Goal: Communication & Community: Answer question/provide support

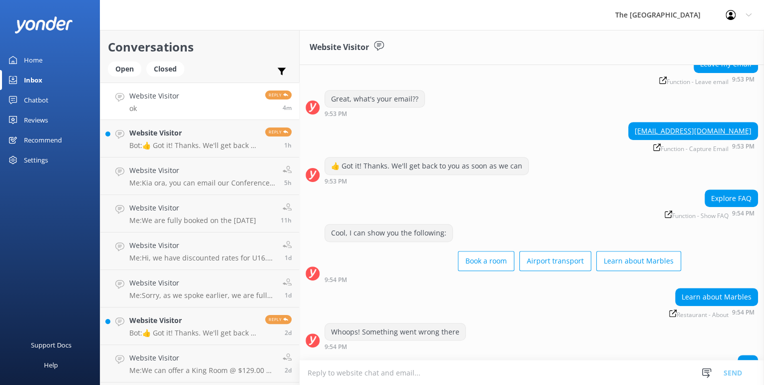
scroll to position [258, 0]
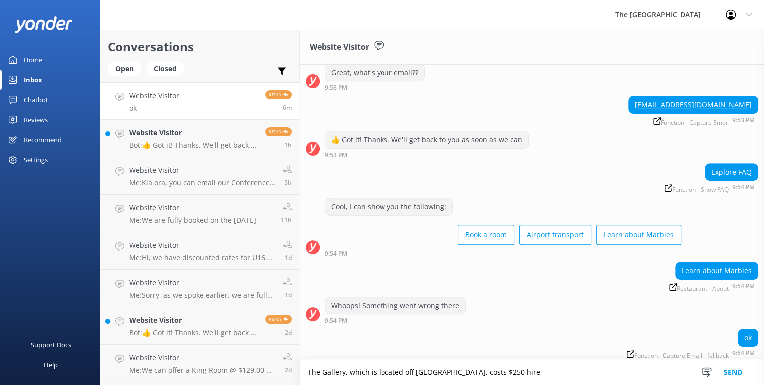
click at [309, 370] on textarea "The Gallery, which is located off Marbles, costs $250 hire" at bounding box center [532, 372] width 465 height 25
drag, startPoint x: 468, startPoint y: 371, endPoint x: 512, endPoint y: 371, distance: 44.5
click at [512, 371] on textarea "Hire of The Gallery, which is located off Marbles, costs $250 hire" at bounding box center [532, 372] width 465 height 25
drag, startPoint x: 394, startPoint y: 371, endPoint x: 434, endPoint y: 369, distance: 40.0
click at [434, 369] on textarea "Hire of The Gallery, which is located off Marbles, is $250." at bounding box center [532, 372] width 465 height 25
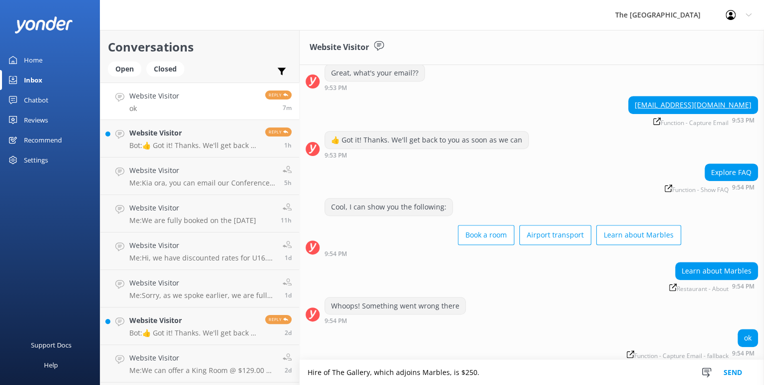
click at [498, 374] on textarea "Hire of The Gallery, which adjoins Marbles, is $250." at bounding box center [532, 372] width 465 height 25
type textarea "Hire of The Gallery, which adjoins Marbles, is $250."
click at [731, 369] on button "Send" at bounding box center [732, 372] width 37 height 25
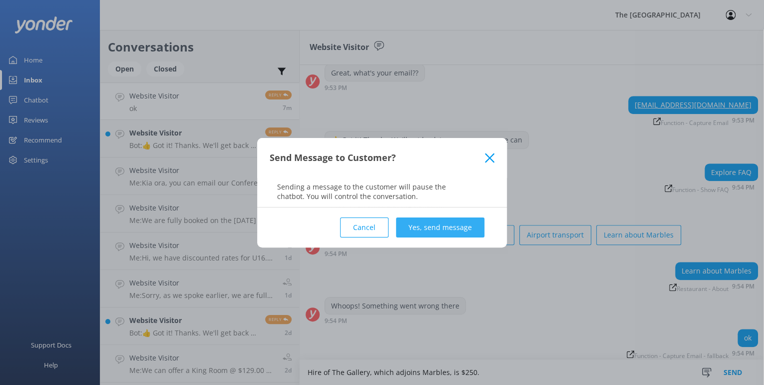
click at [431, 225] on button "Yes, send message" at bounding box center [440, 227] width 88 height 20
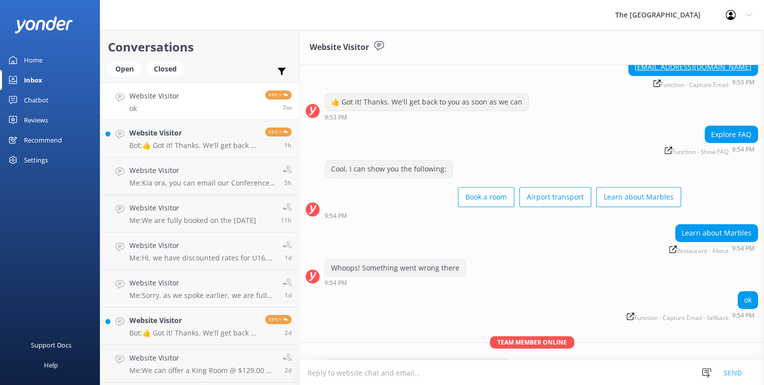
scroll to position [322, 0]
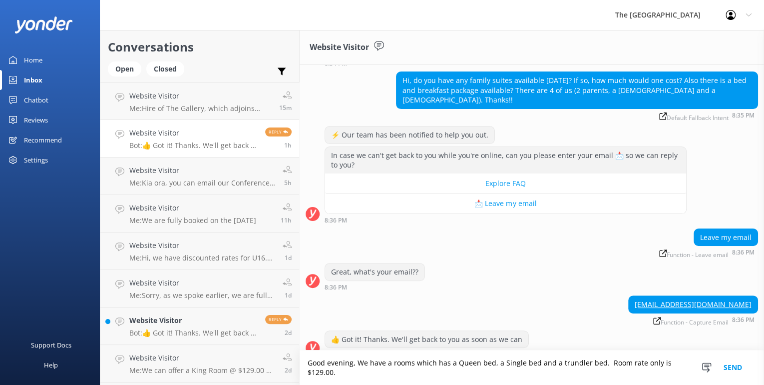
scroll to position [78, 0]
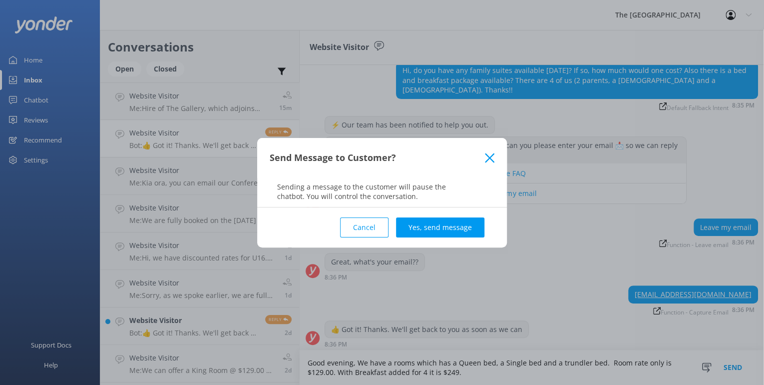
click at [492, 158] on use at bounding box center [489, 157] width 9 height 9
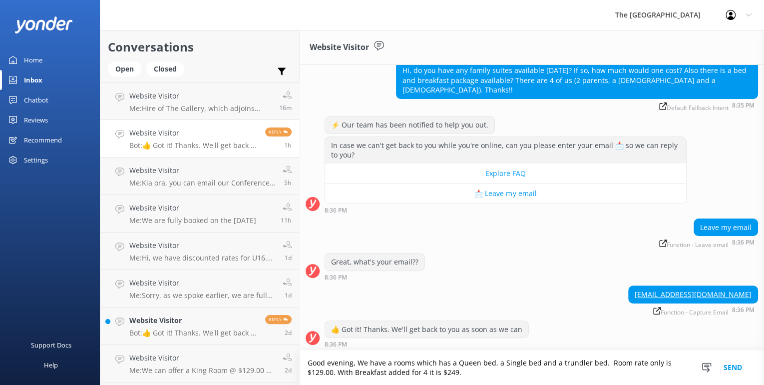
click at [466, 378] on textarea "Good evening, We have a rooms which has a Queen bed, a Single bed and a trundle…" at bounding box center [532, 367] width 465 height 34
click at [414, 362] on textarea "Good evening, We have a rooms which has a Queen bed, a Single bed and a trundle…" at bounding box center [532, 367] width 465 height 34
click at [426, 370] on textarea "Good evening, We have a room available which has a Queen bed, a Single bed and …" at bounding box center [532, 367] width 465 height 34
click at [445, 370] on textarea "Good evening, We have a room available which has a Queen bed, a Single bed and …" at bounding box center [532, 367] width 465 height 34
click at [515, 374] on textarea "Good evening, We have a room available which has a Queen bed, a Single bed and …" at bounding box center [532, 367] width 465 height 34
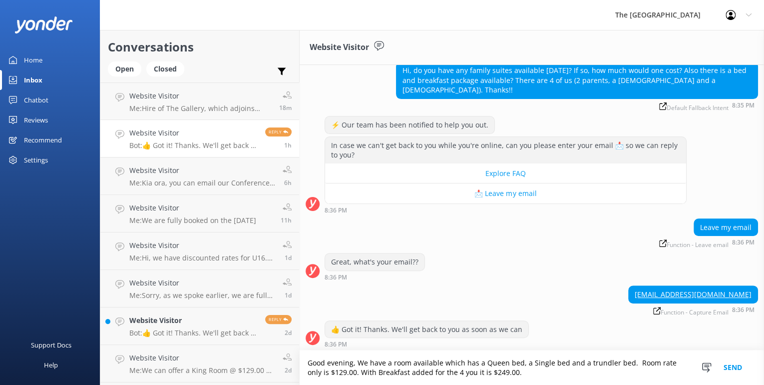
click at [480, 372] on textarea "Good evening, We have a room available which has a Queen bed, a Single bed and …" at bounding box center [532, 367] width 465 height 34
click at [526, 373] on textarea "Good evening, We have a room available which has a Queen bed, a Single bed and …" at bounding box center [532, 367] width 465 height 34
type textarea "Good evening, We have a room available which has a Queen bed, a Single bed and …"
click at [737, 365] on button "Send" at bounding box center [732, 367] width 37 height 34
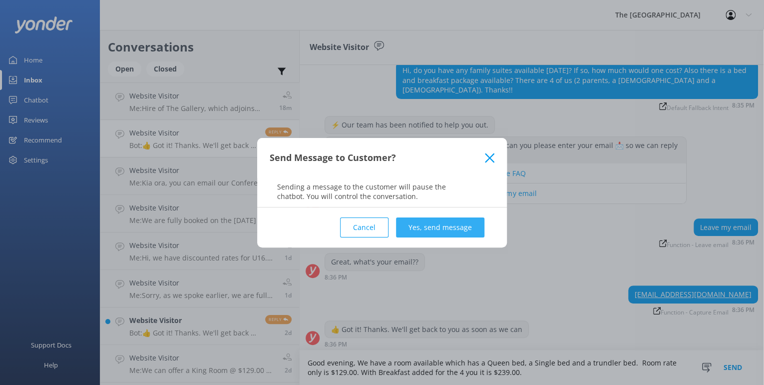
click at [441, 227] on button "Yes, send message" at bounding box center [440, 227] width 88 height 20
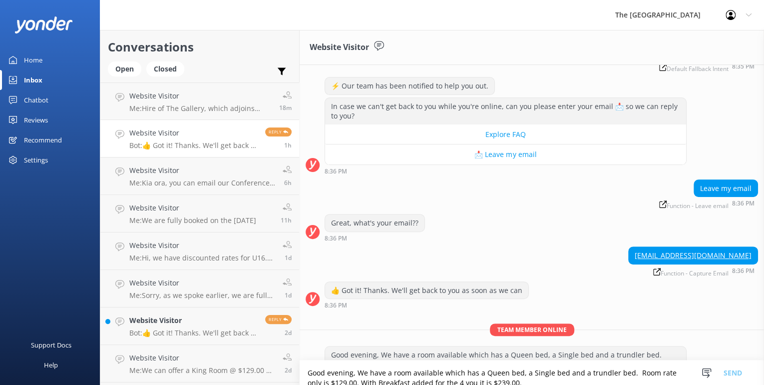
scroll to position [143, 0]
